Goal: Transaction & Acquisition: Purchase product/service

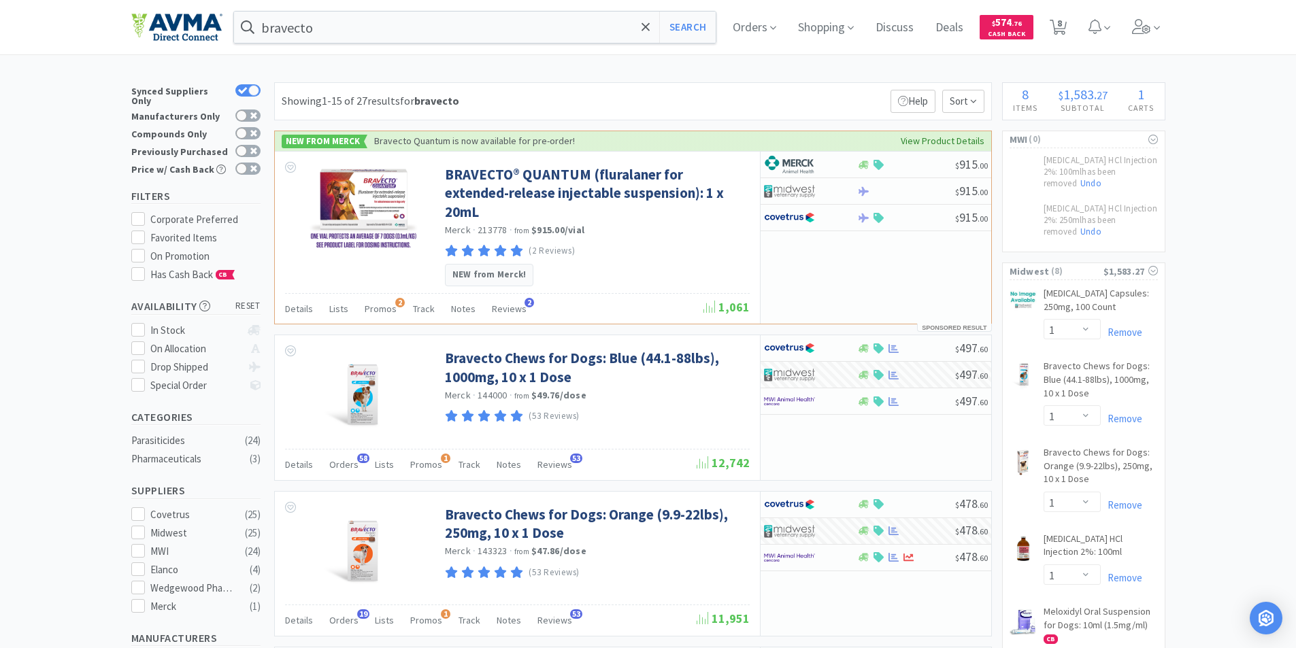
select select "1"
select select "2"
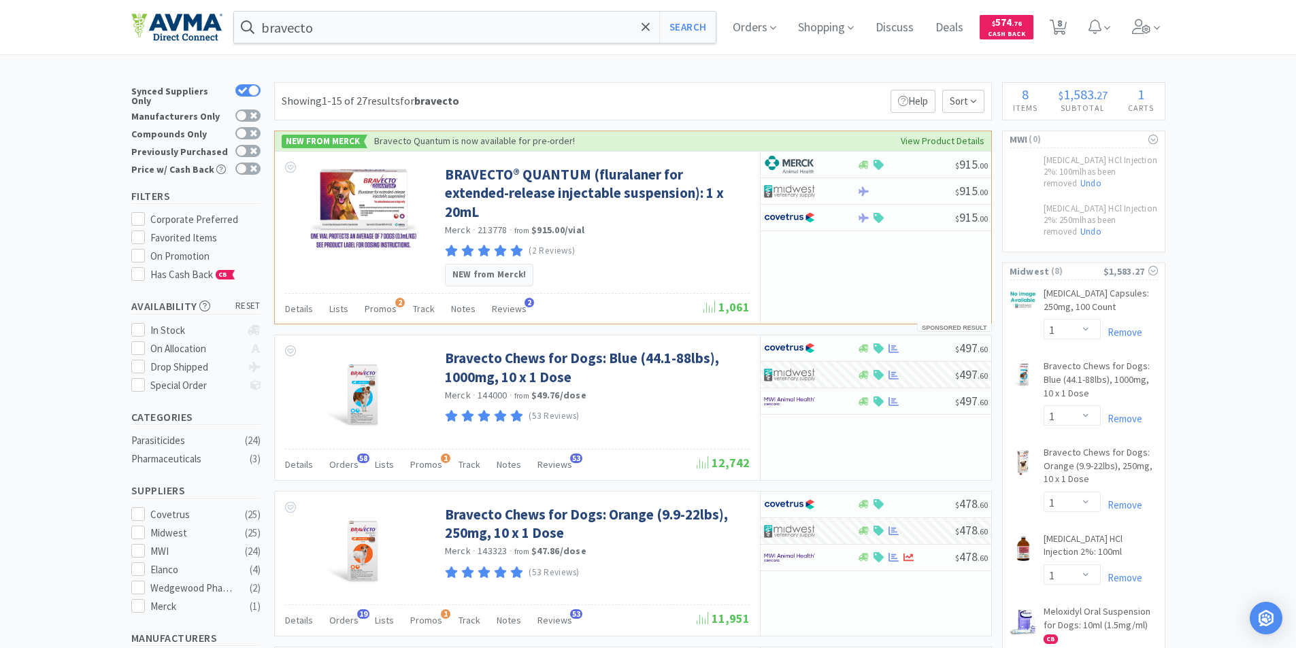
select select "1"
click at [1062, 26] on span "8" at bounding box center [1059, 23] width 5 height 54
select select "1"
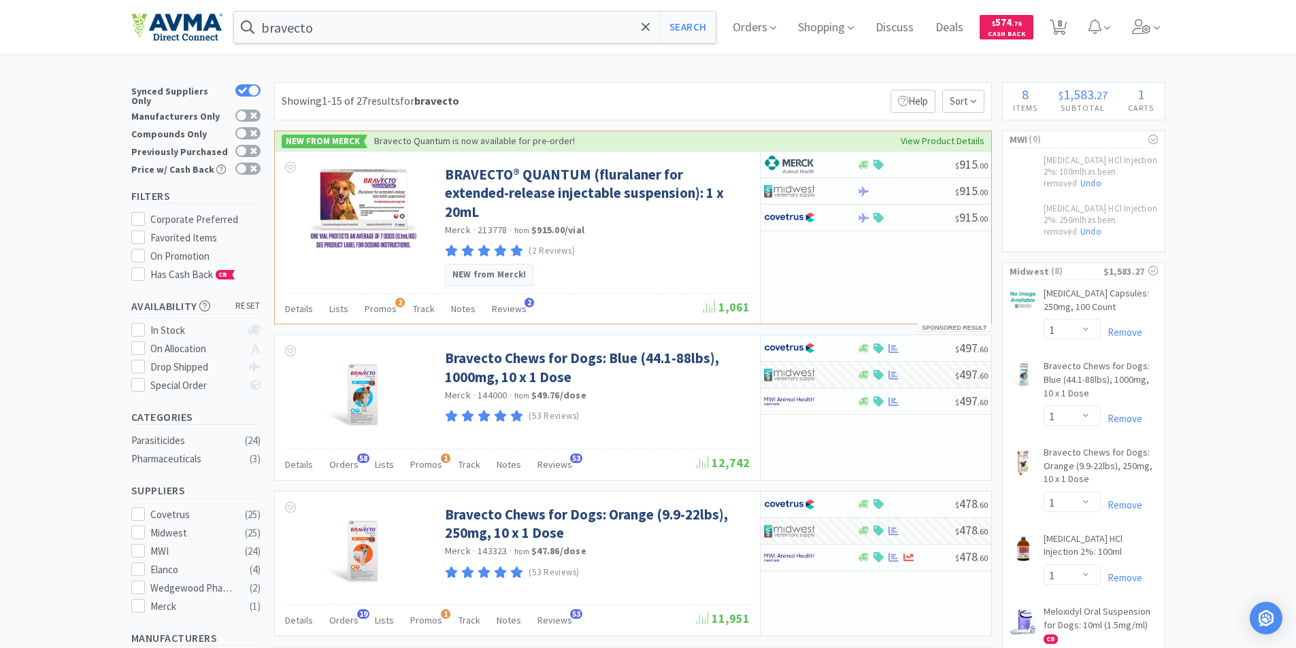
select select "1"
select select "2"
select select "1"
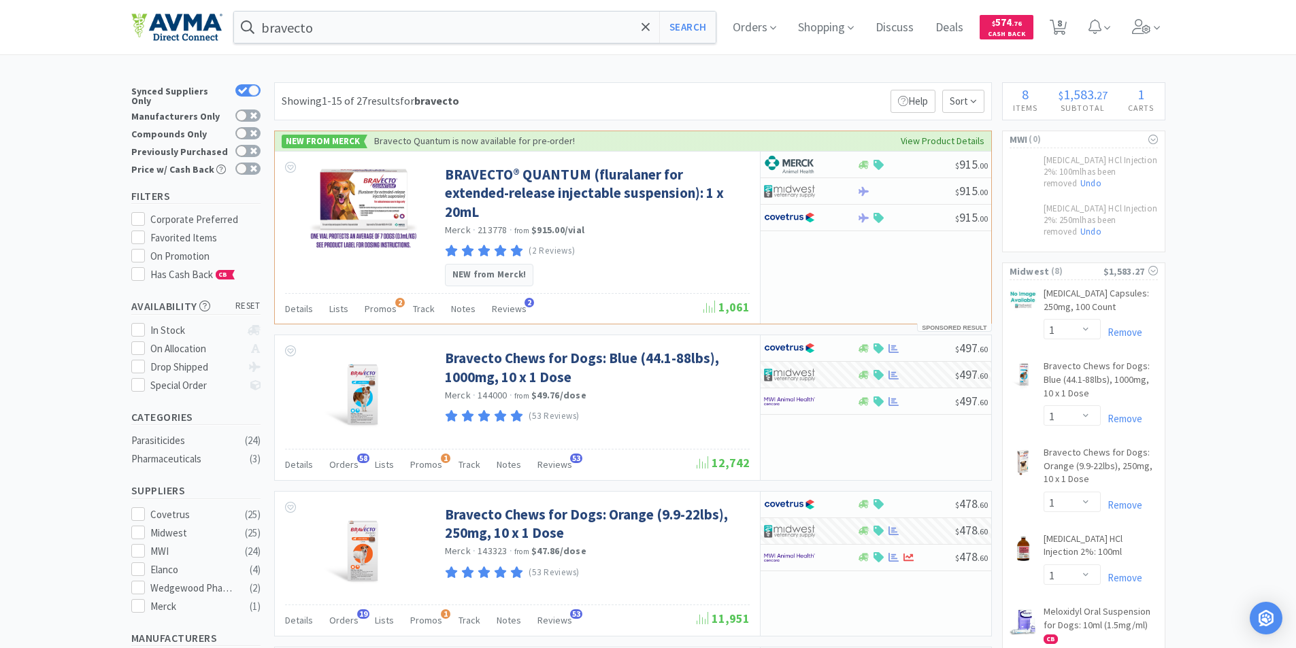
select select "1"
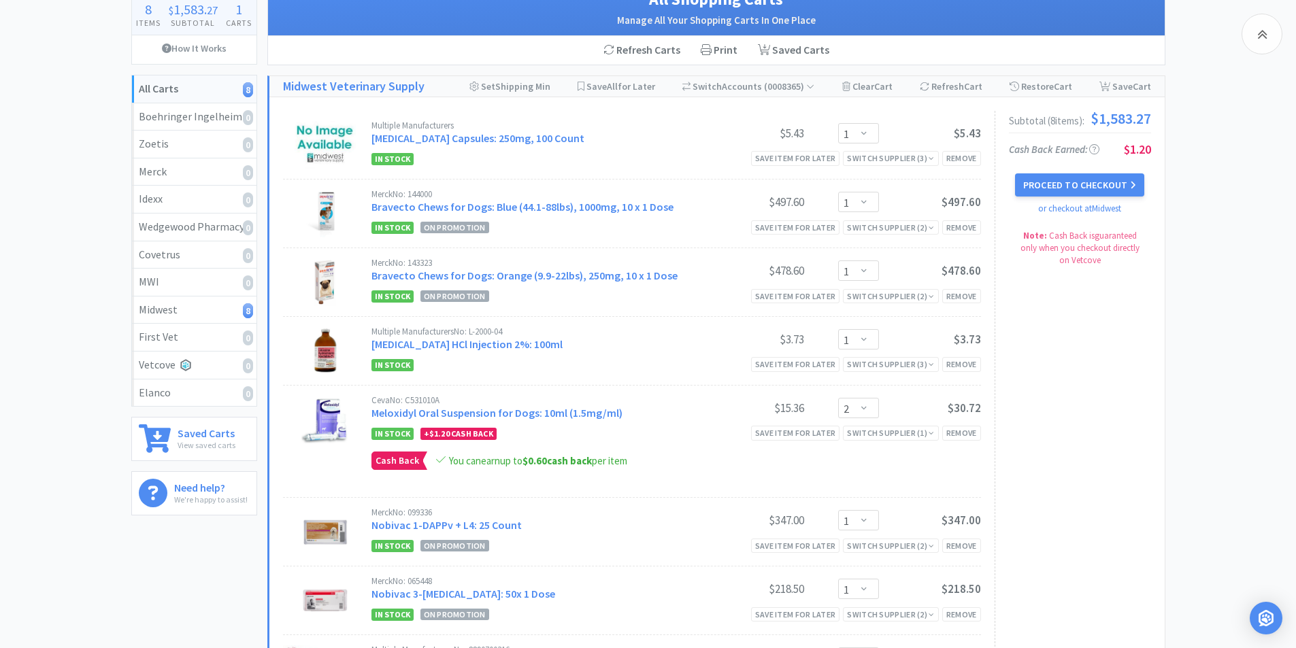
scroll to position [68, 0]
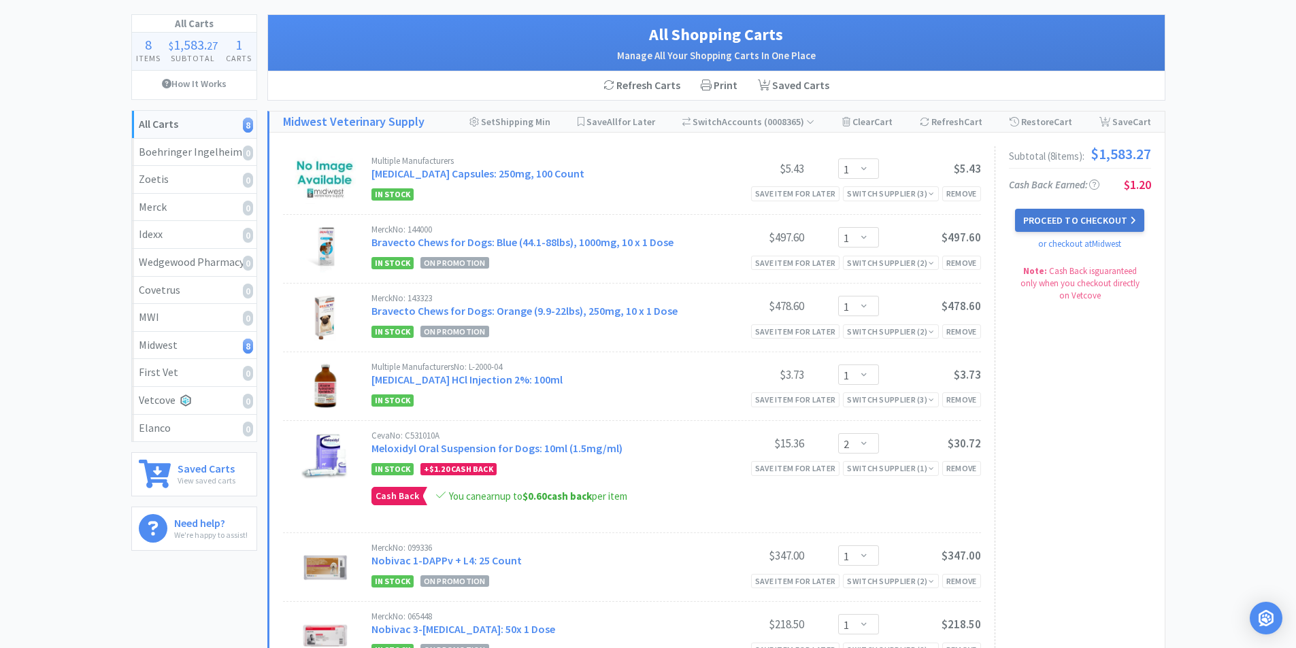
click at [1074, 216] on button "Proceed to Checkout" at bounding box center [1079, 220] width 129 height 23
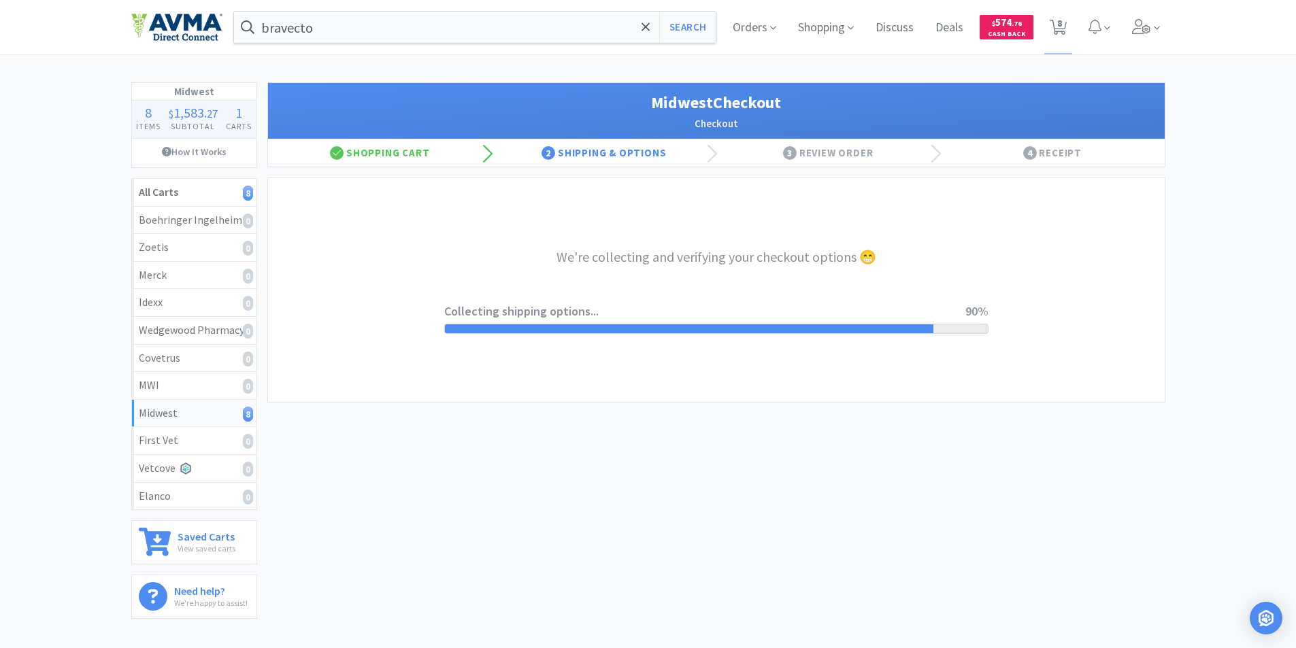
select select "0"
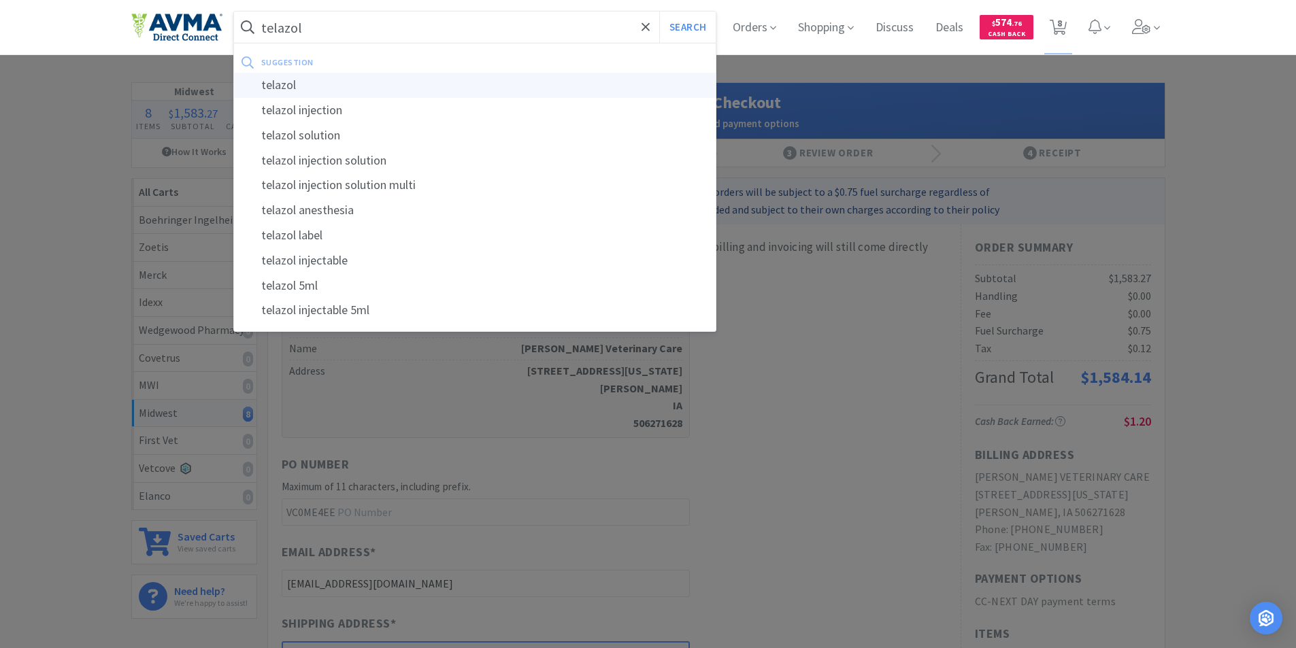
type input "telazol"
click at [274, 80] on div "telazol" at bounding box center [475, 85] width 482 height 25
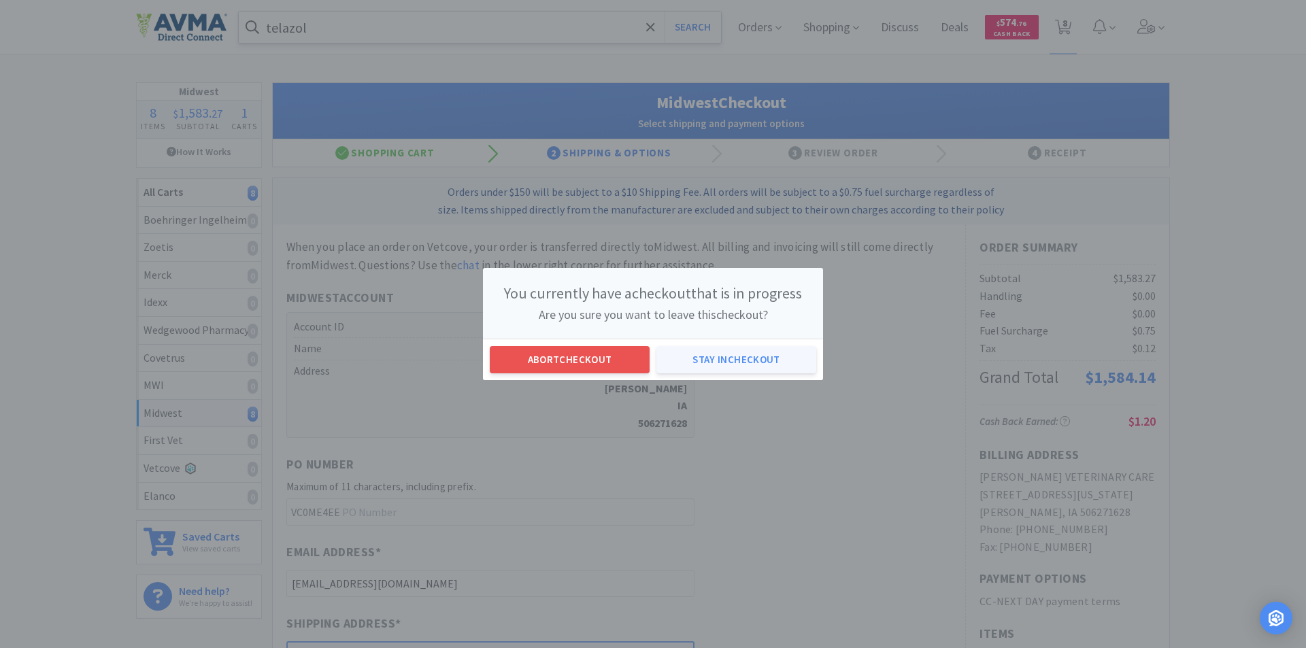
click at [709, 357] on button "Stay in checkout" at bounding box center [737, 359] width 160 height 27
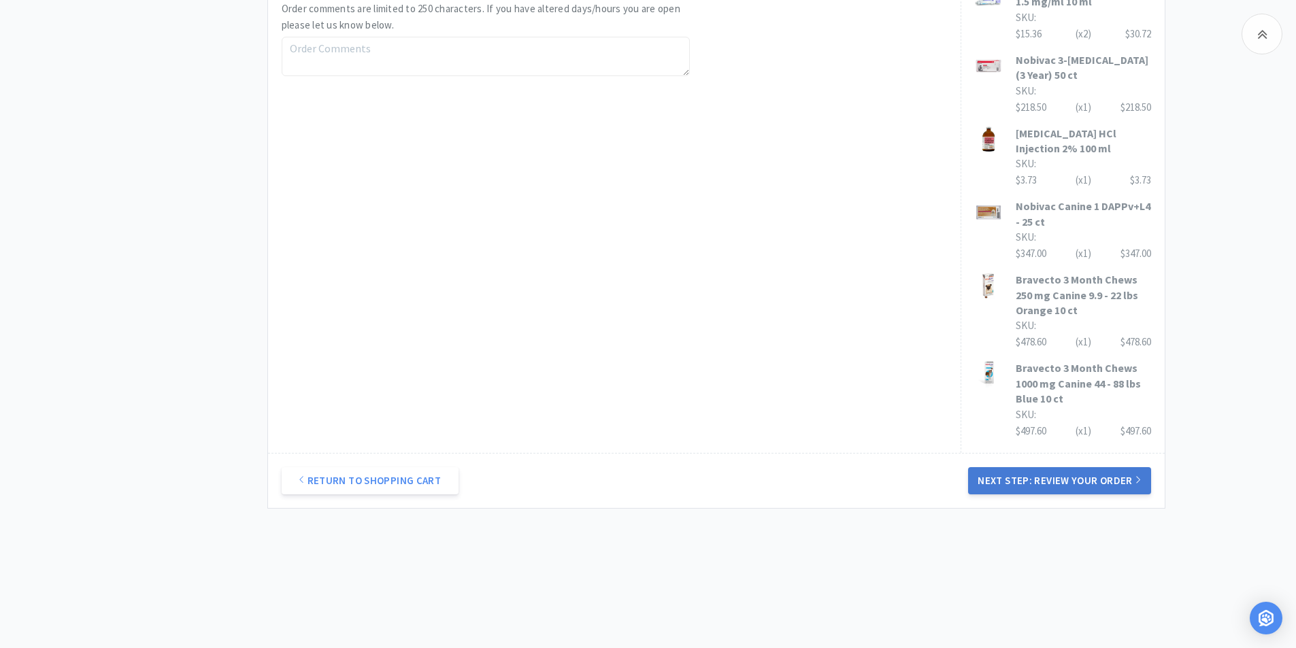
click at [1074, 482] on button "Next Step: Review Your Order" at bounding box center [1059, 480] width 182 height 27
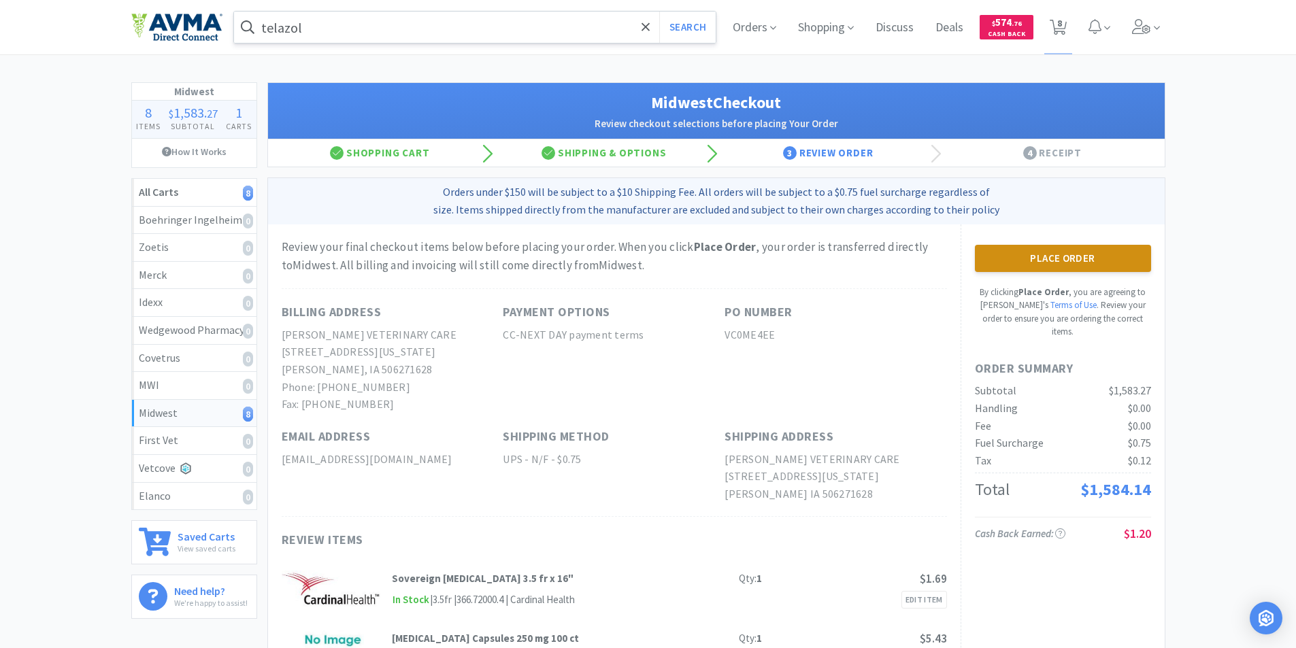
click at [1050, 264] on button "Place Order" at bounding box center [1063, 258] width 176 height 27
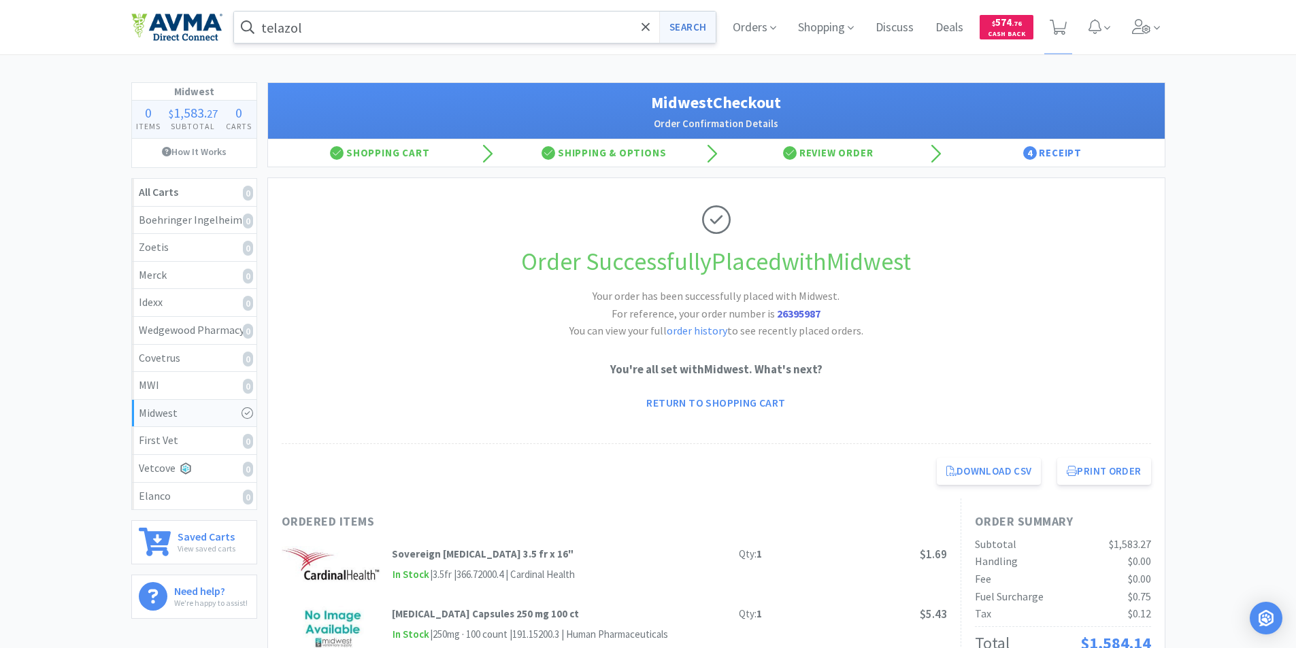
click at [688, 34] on button "Search" at bounding box center [687, 27] width 56 height 31
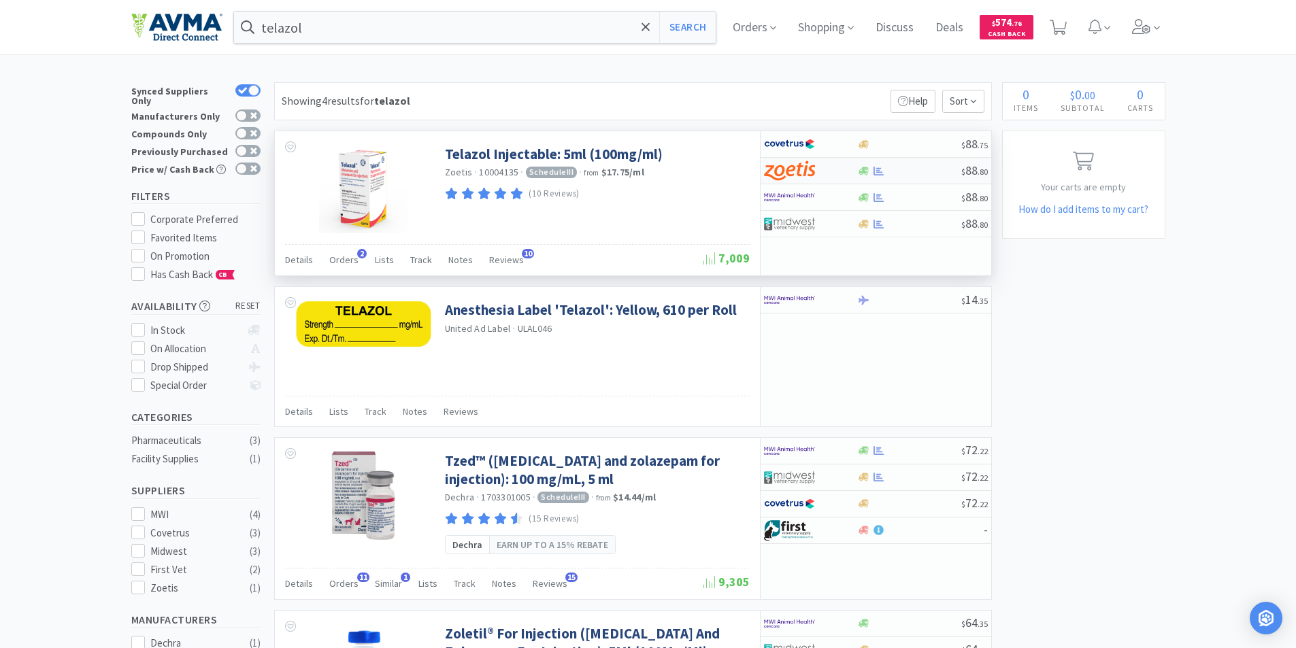
click at [788, 166] on img at bounding box center [789, 171] width 51 height 20
select select "1"
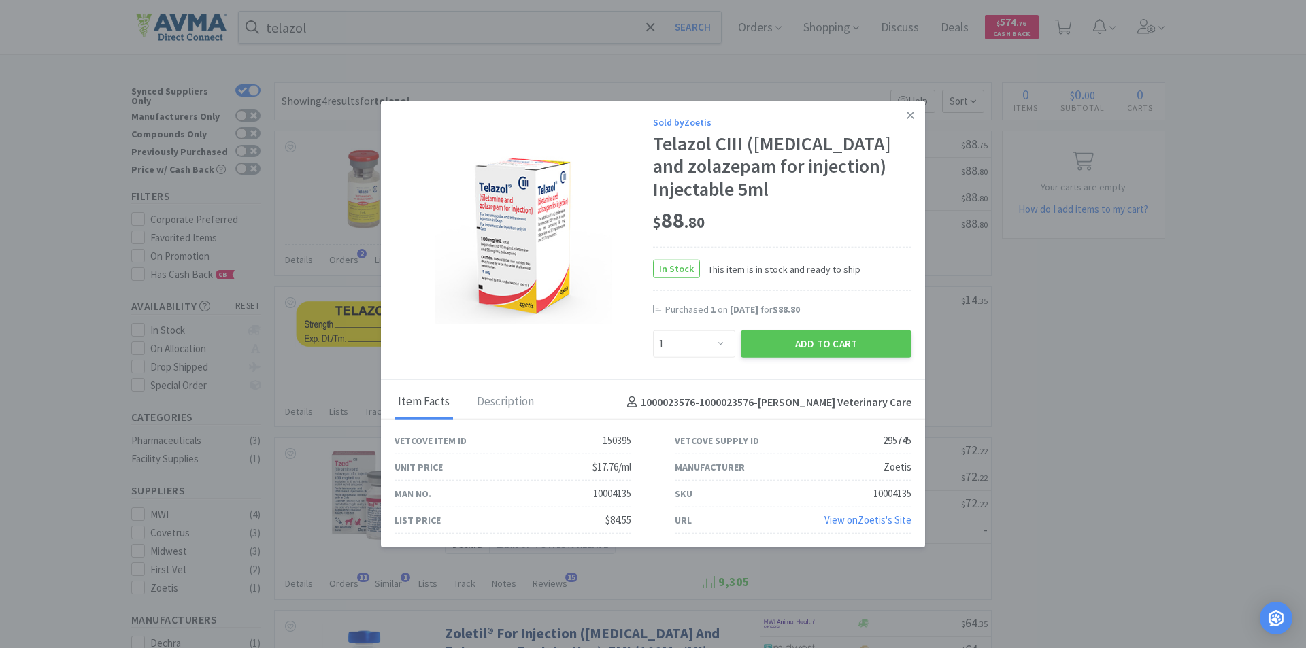
click at [910, 113] on icon at bounding box center [910, 115] width 7 height 12
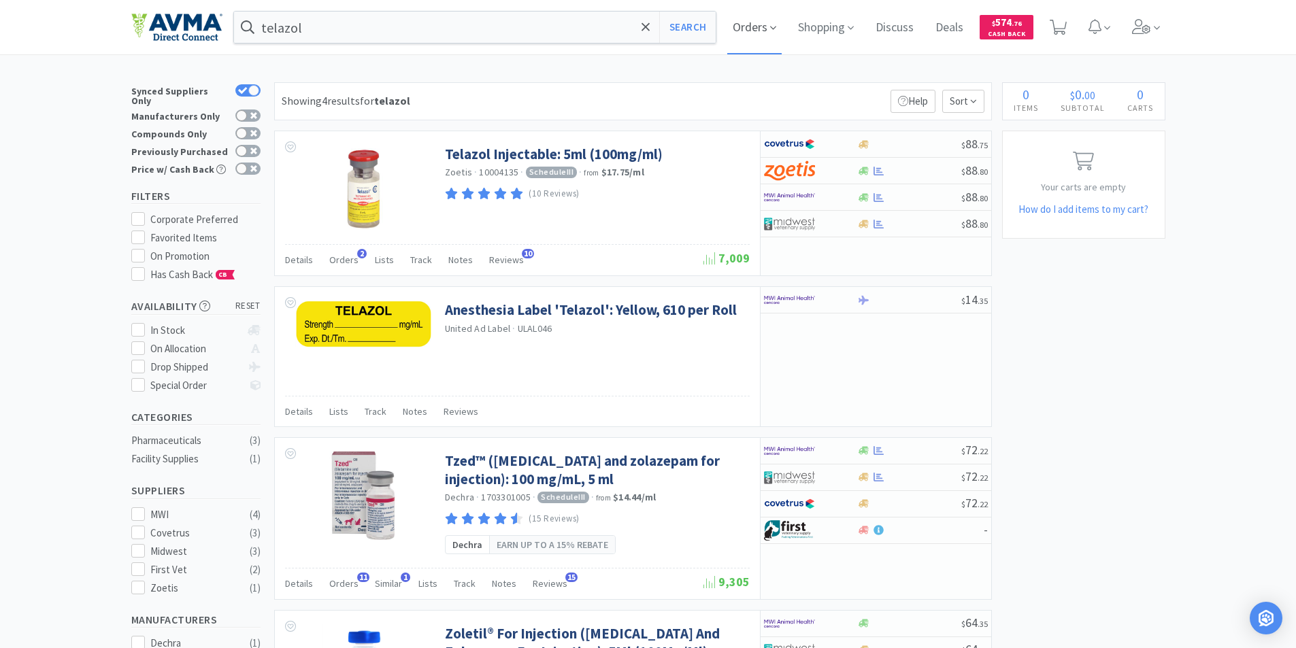
click at [750, 27] on span "Orders" at bounding box center [754, 27] width 54 height 54
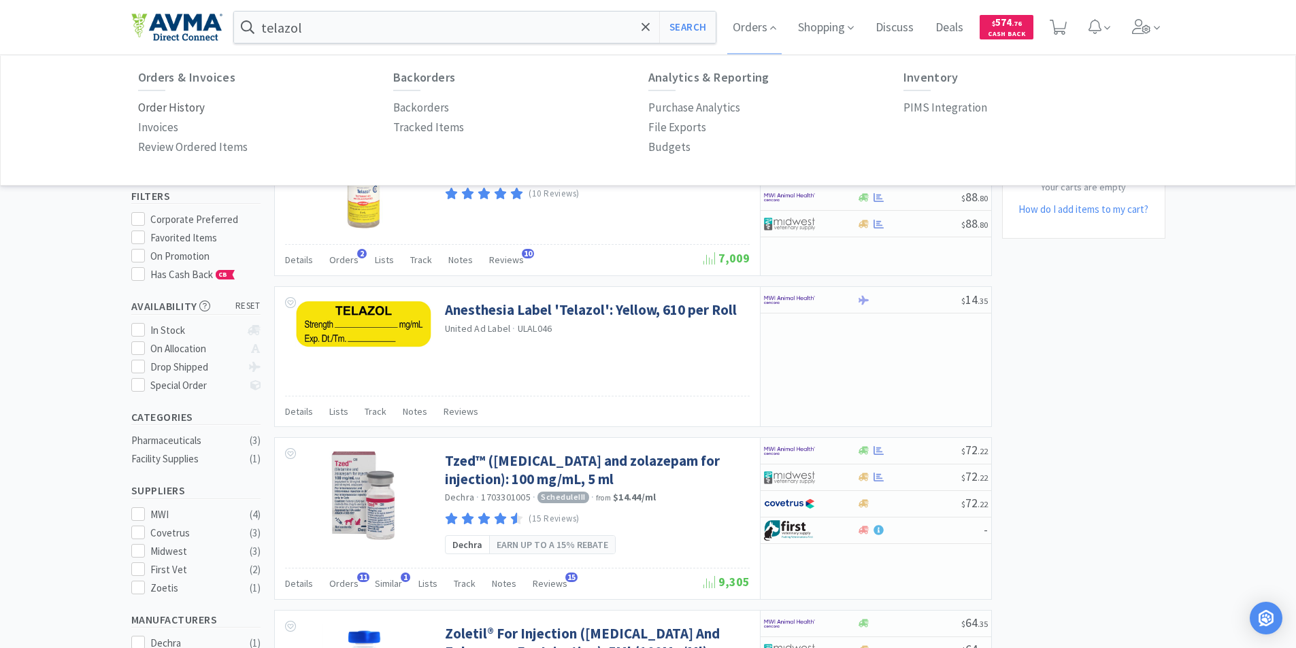
click at [155, 107] on p "Order History" at bounding box center [171, 108] width 67 height 18
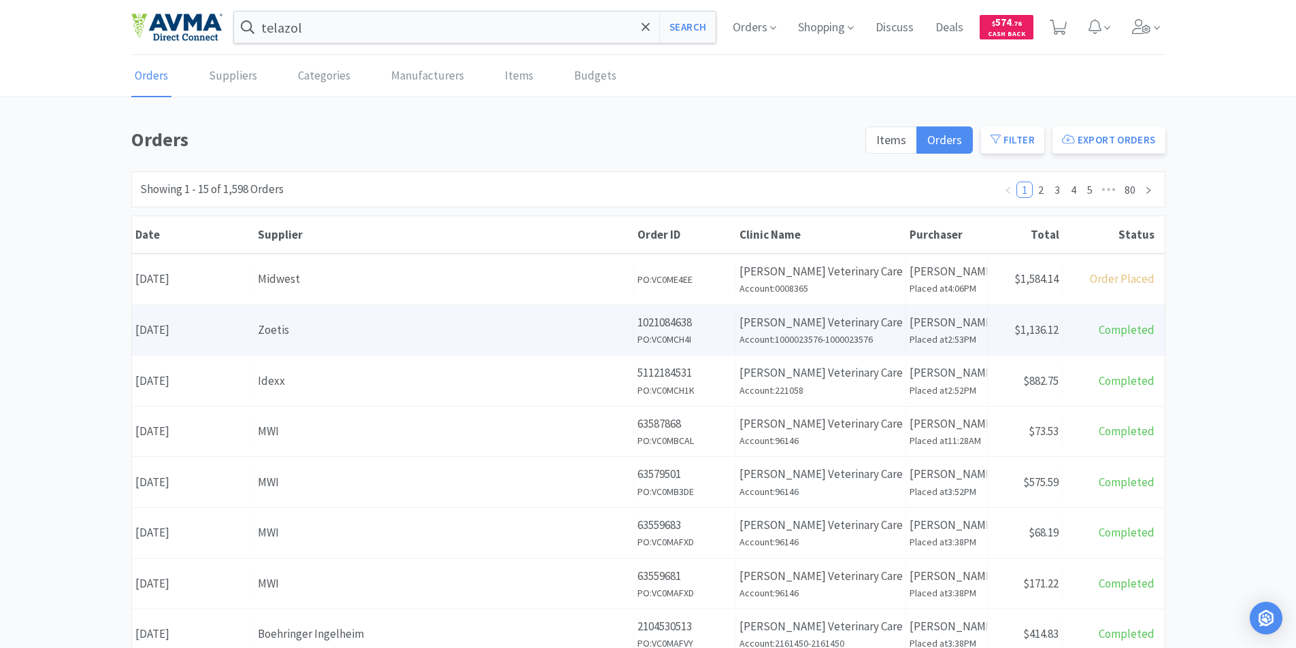
click at [227, 329] on div "Date [DATE]" at bounding box center [193, 330] width 122 height 35
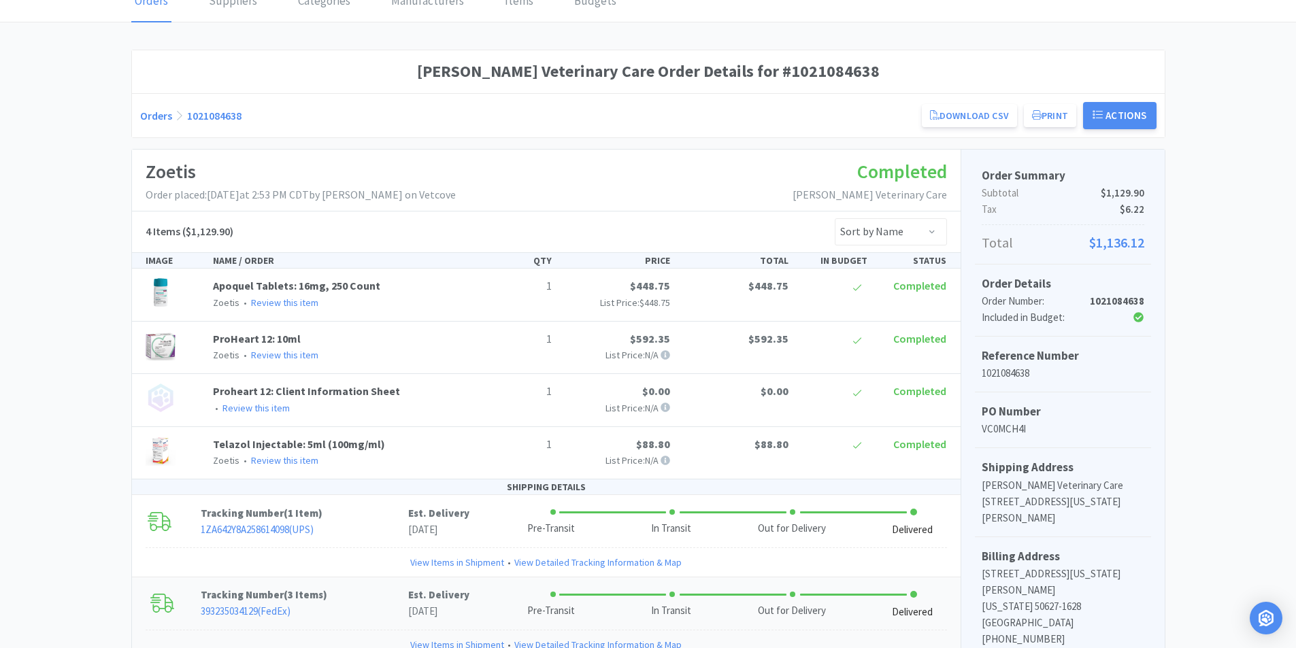
scroll to position [204, 0]
